Goal: Information Seeking & Learning: Learn about a topic

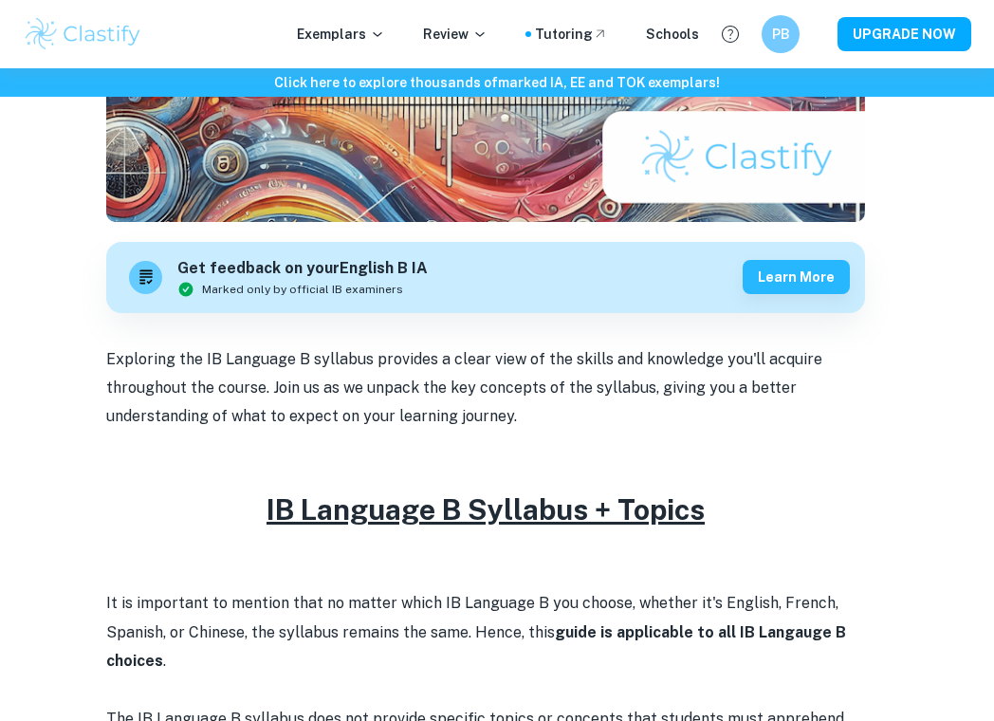
scroll to position [429, 0]
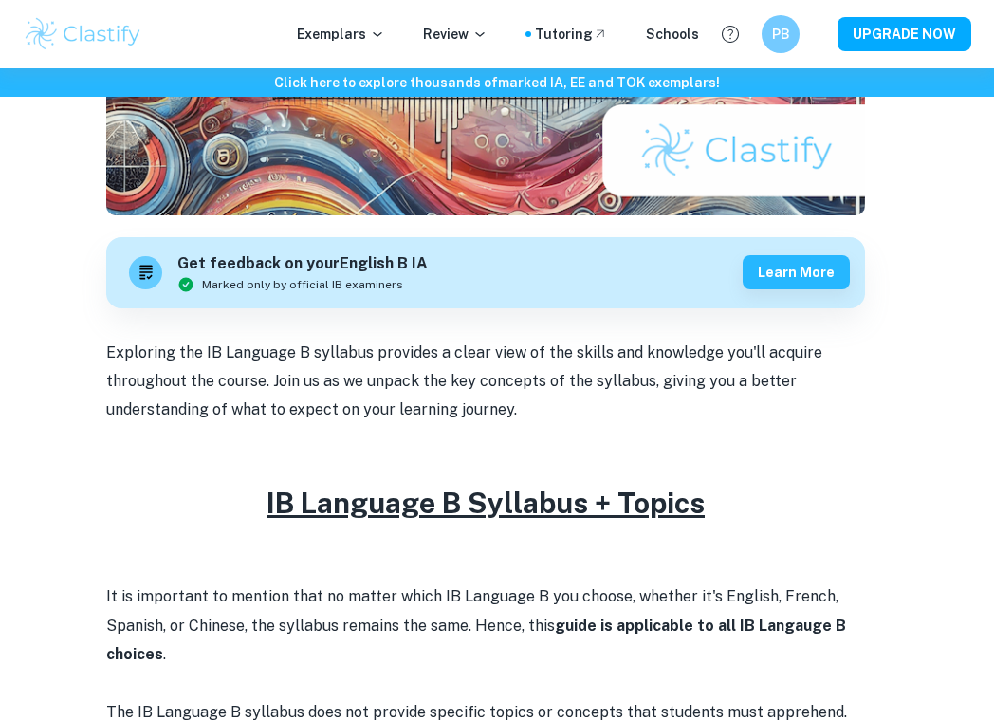
click at [379, 506] on u "IB Language B Syllabus + Topics" at bounding box center [486, 503] width 438 height 34
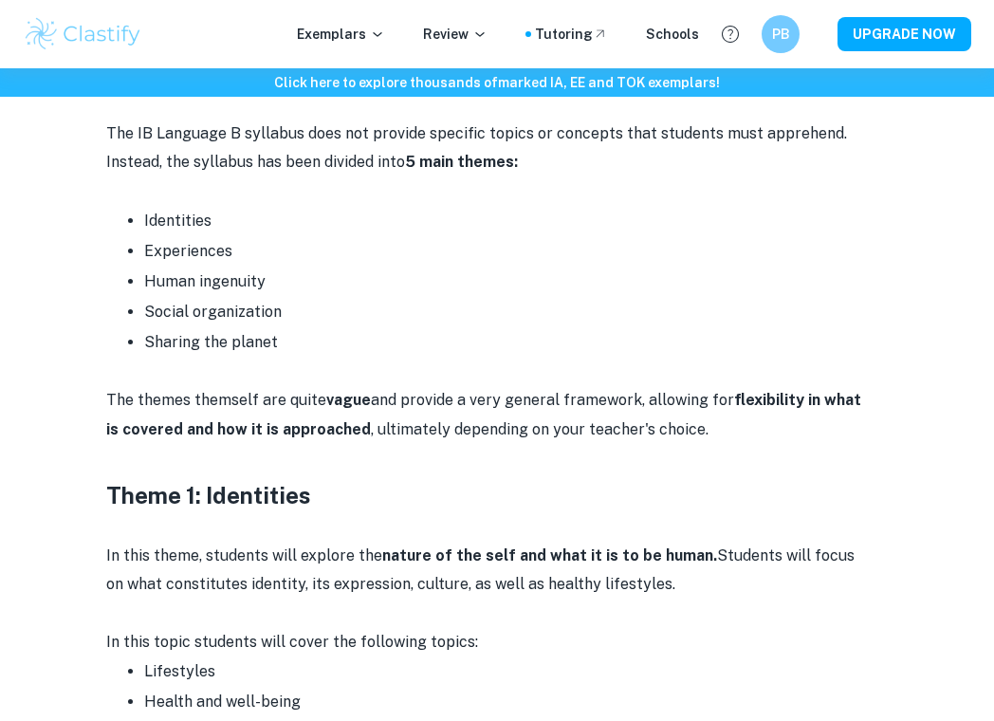
scroll to position [1022, 0]
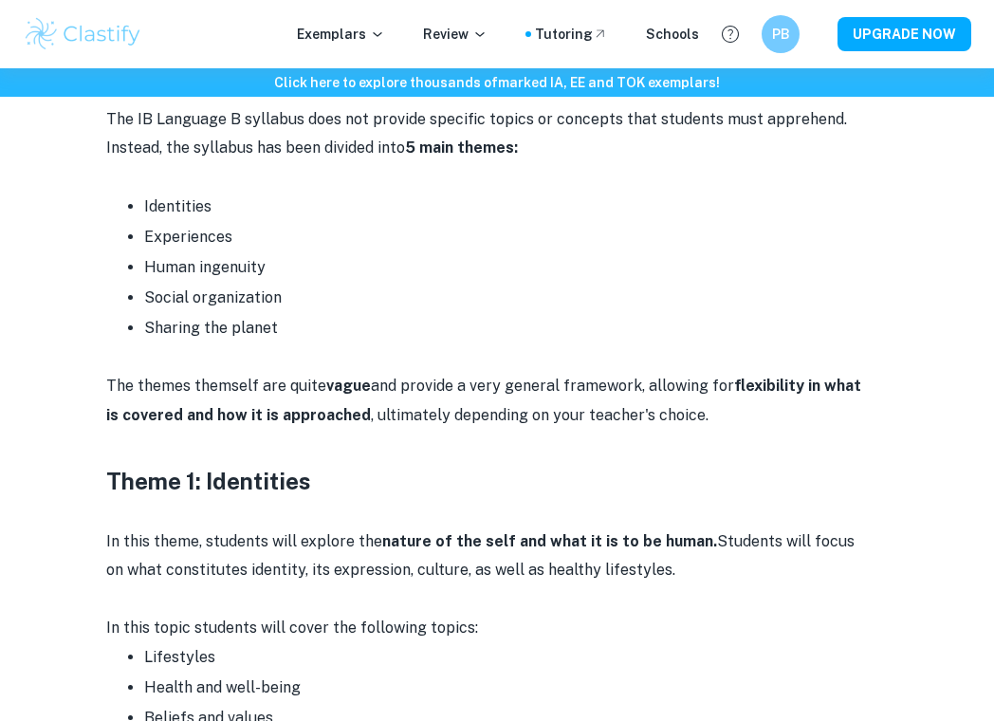
click at [234, 475] on h3 "Theme 1: Identities" at bounding box center [485, 481] width 759 height 34
copy h3 "Identities"
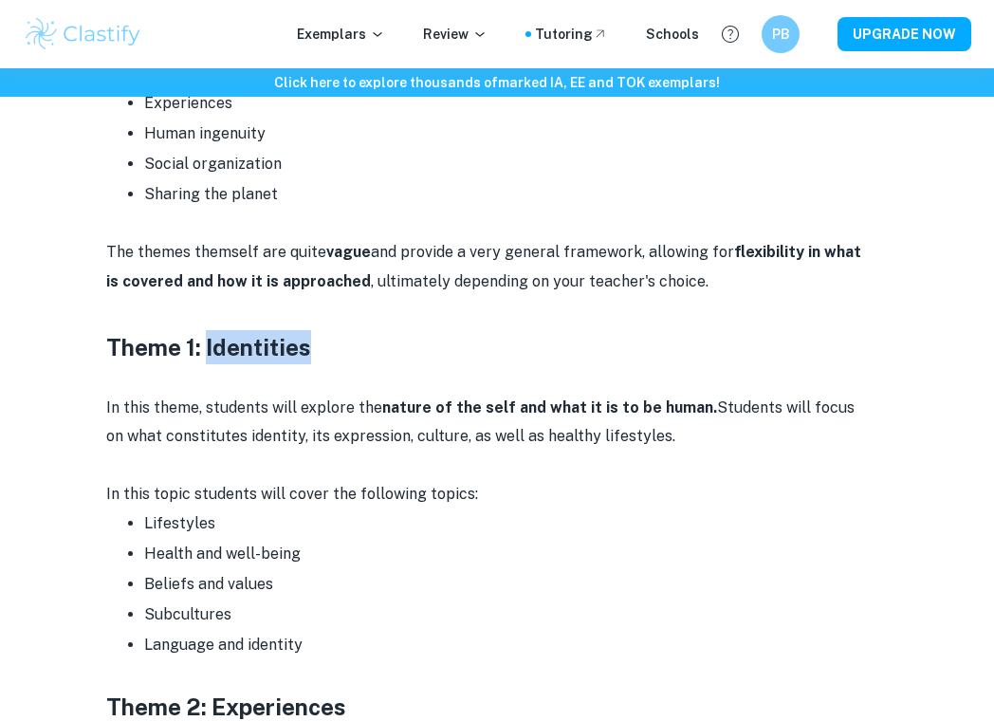
scroll to position [1669, 0]
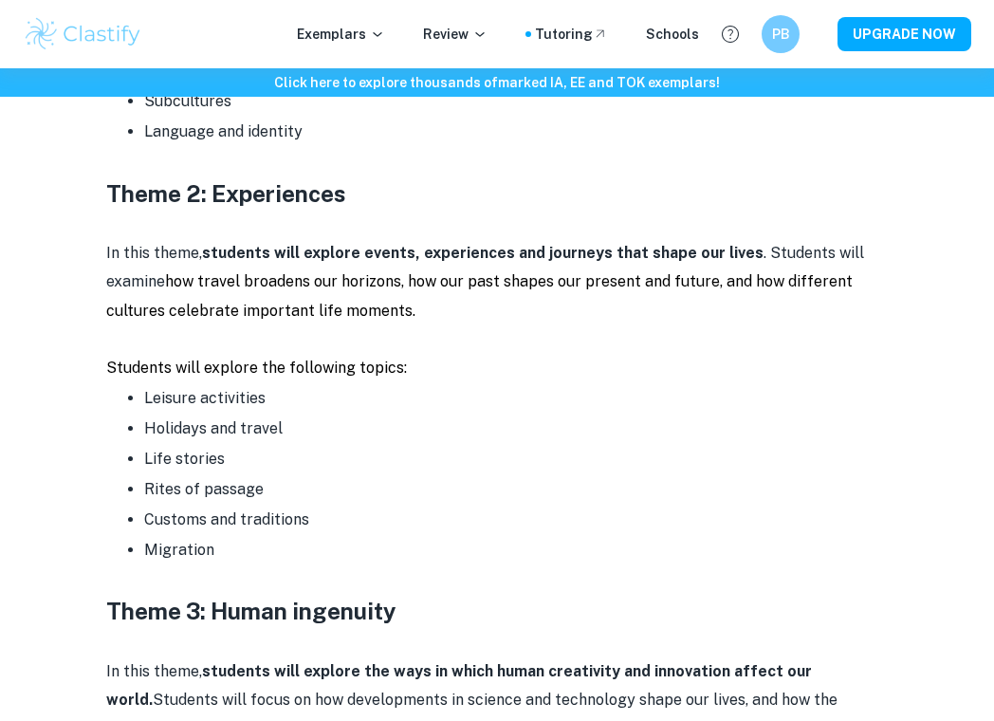
click at [228, 187] on h3 "Theme 2: Experiences" at bounding box center [485, 193] width 759 height 34
copy h3 "Experiences"
